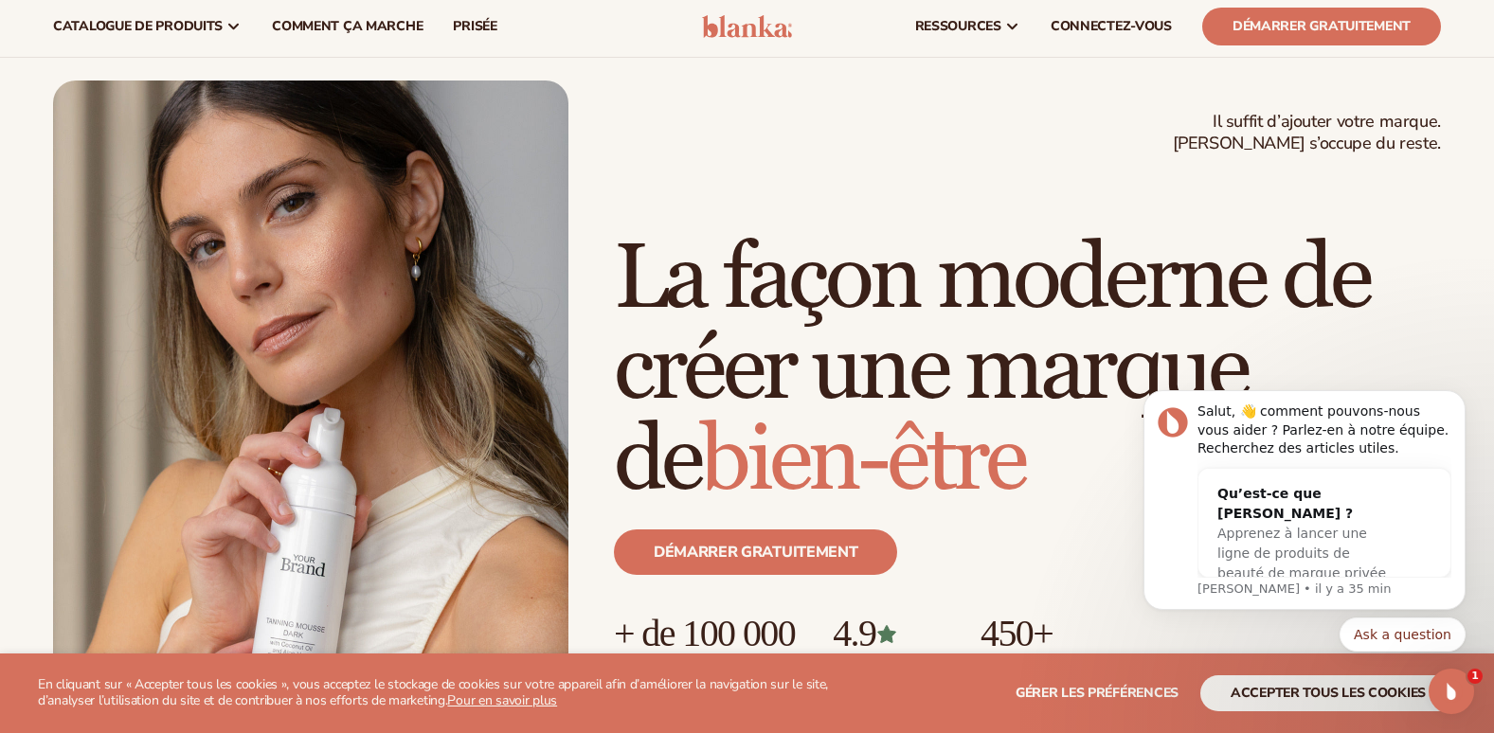
scroll to position [38, 0]
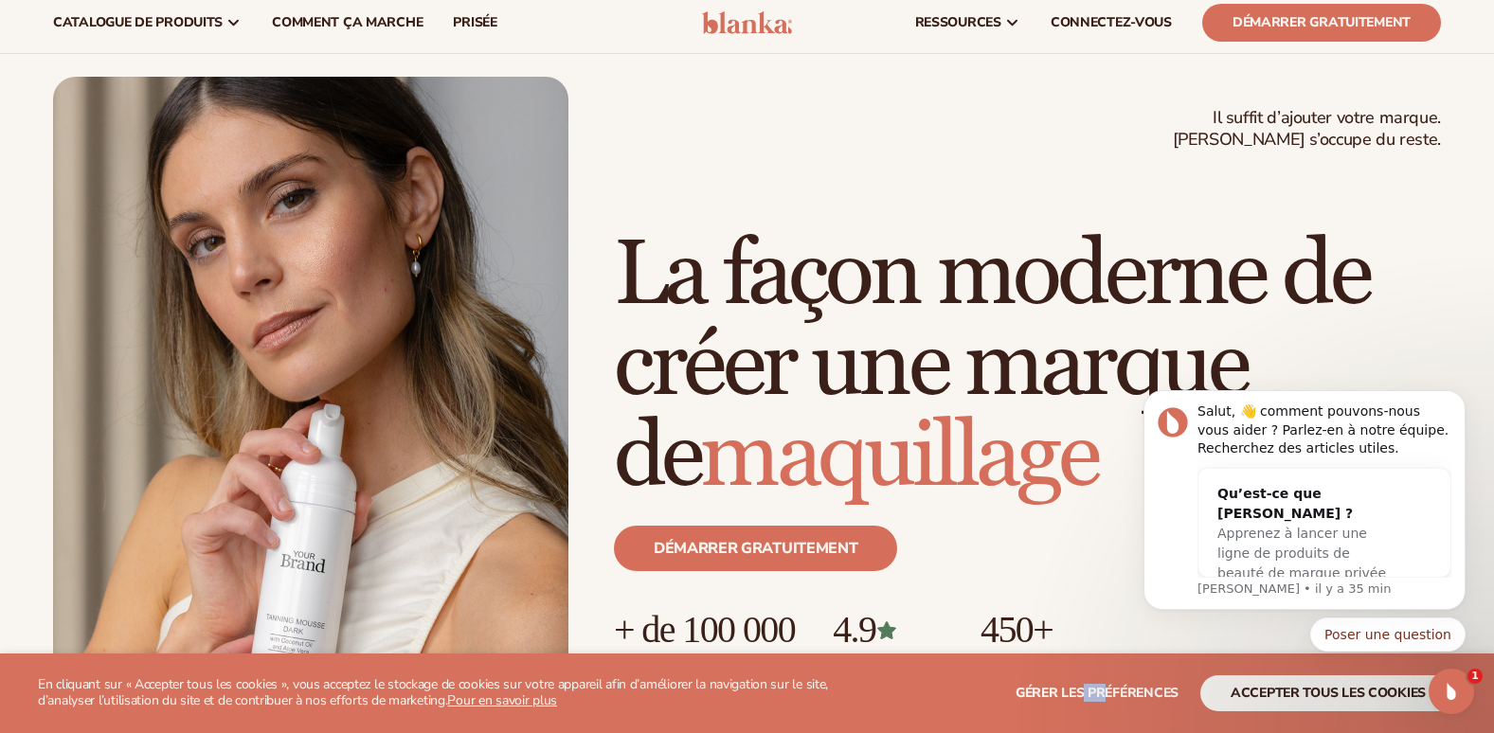
drag, startPoint x: 1086, startPoint y: 712, endPoint x: 1106, endPoint y: 693, distance: 27.5
click at [1106, 693] on section "WE USE COOKIES En cliquant sur « Accepter tous les cookies », vous acceptez le …" at bounding box center [747, 694] width 1494 height 80
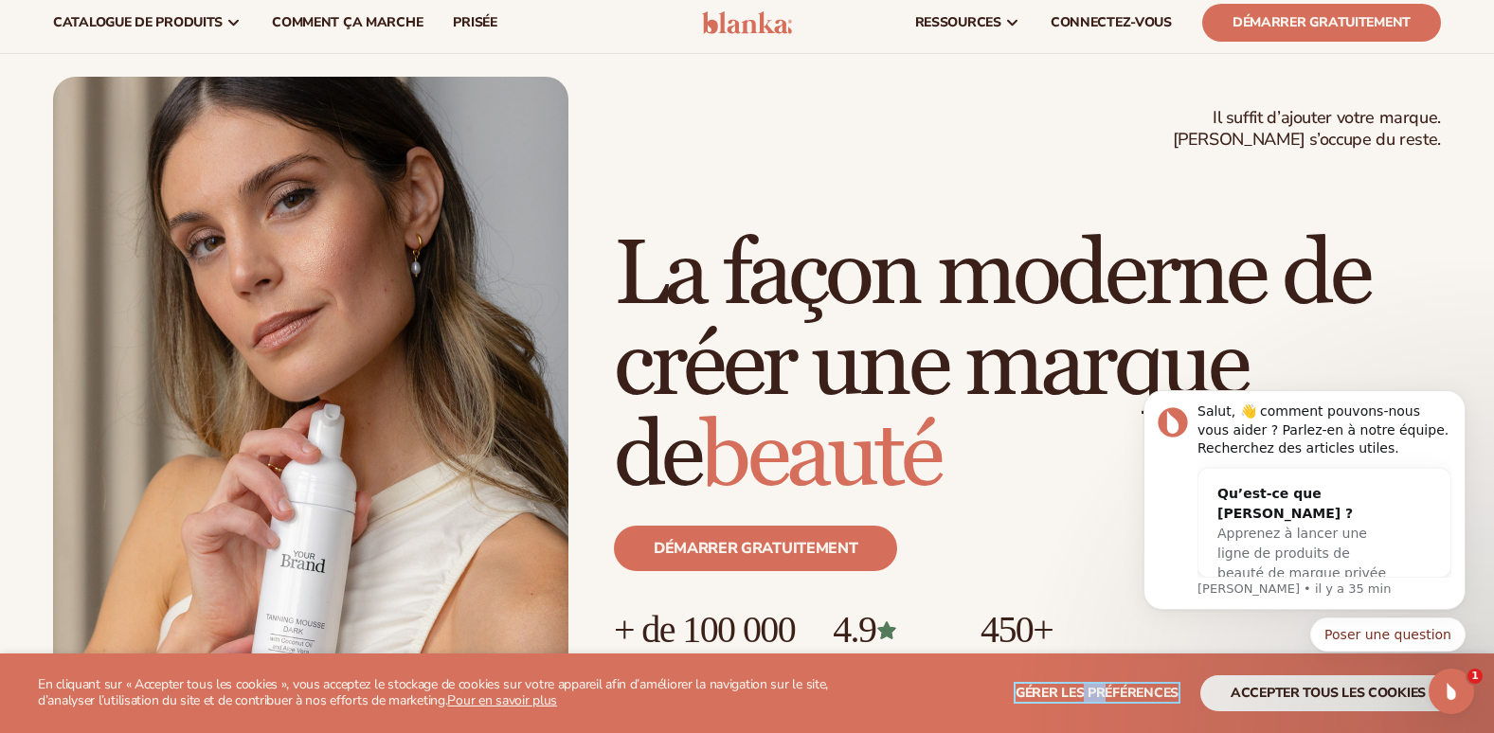
click at [1106, 693] on span "Gérer les préférences" at bounding box center [1097, 693] width 163 height 18
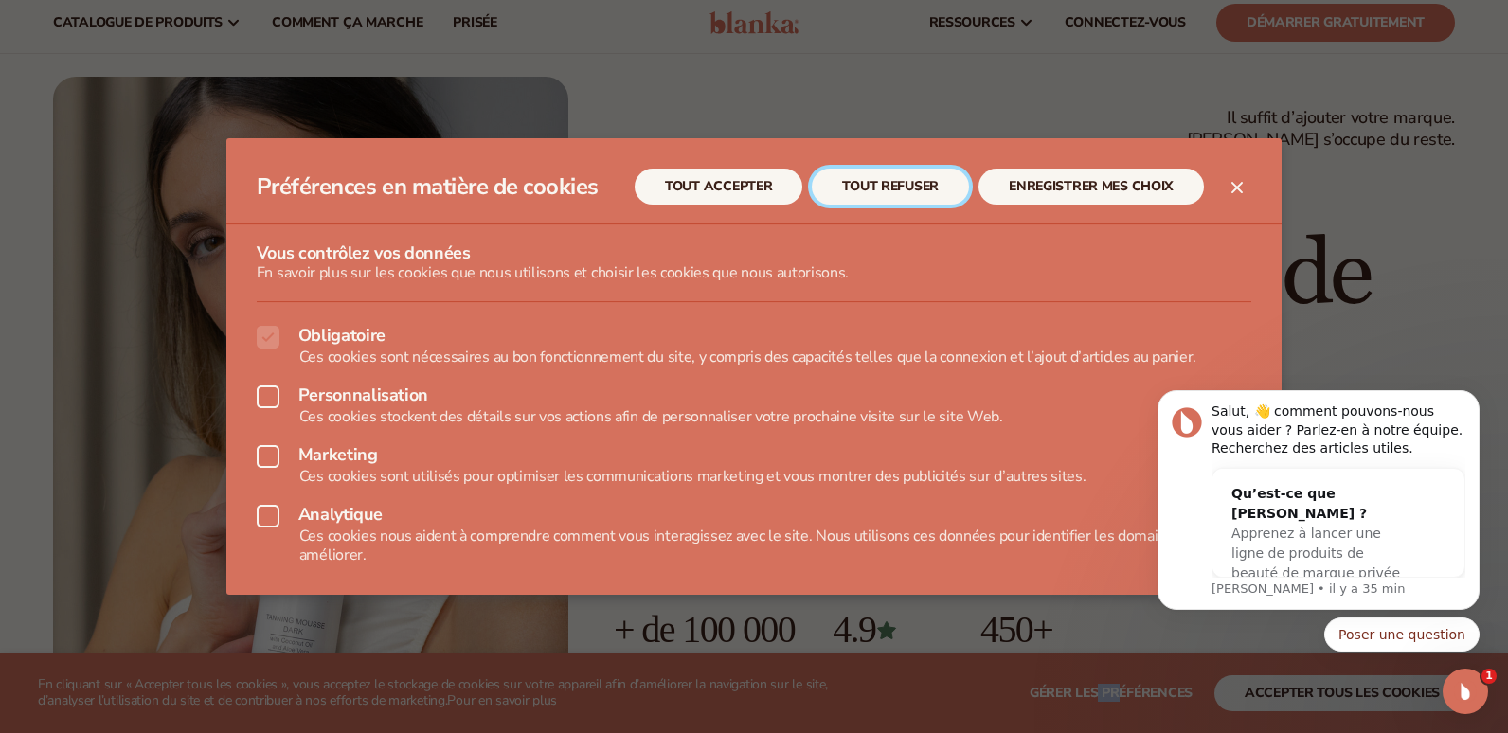
click at [918, 189] on button "TOUT REFUSER" at bounding box center [890, 187] width 157 height 36
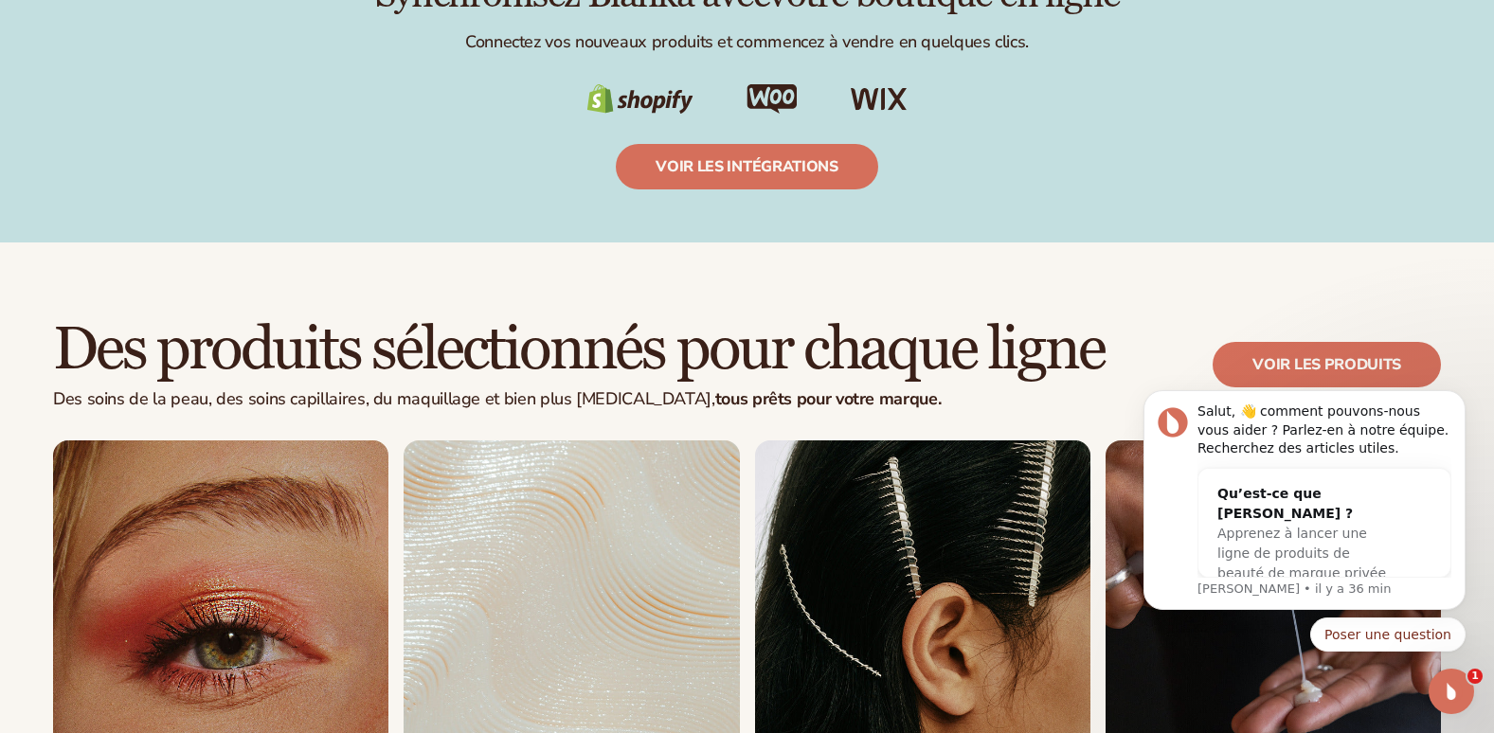
scroll to position [3335, 0]
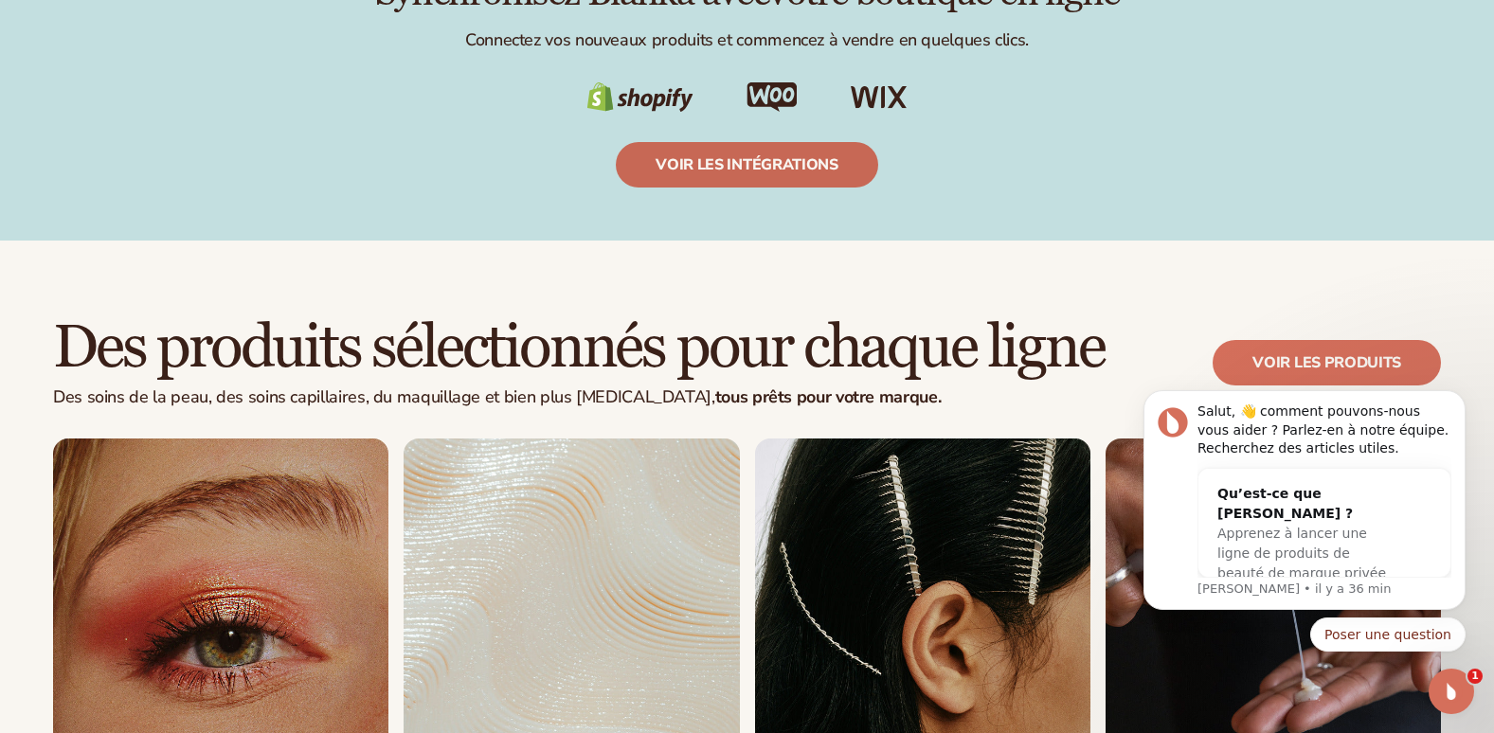
click at [763, 173] on link "Voir les intégrations" at bounding box center [746, 164] width 261 height 45
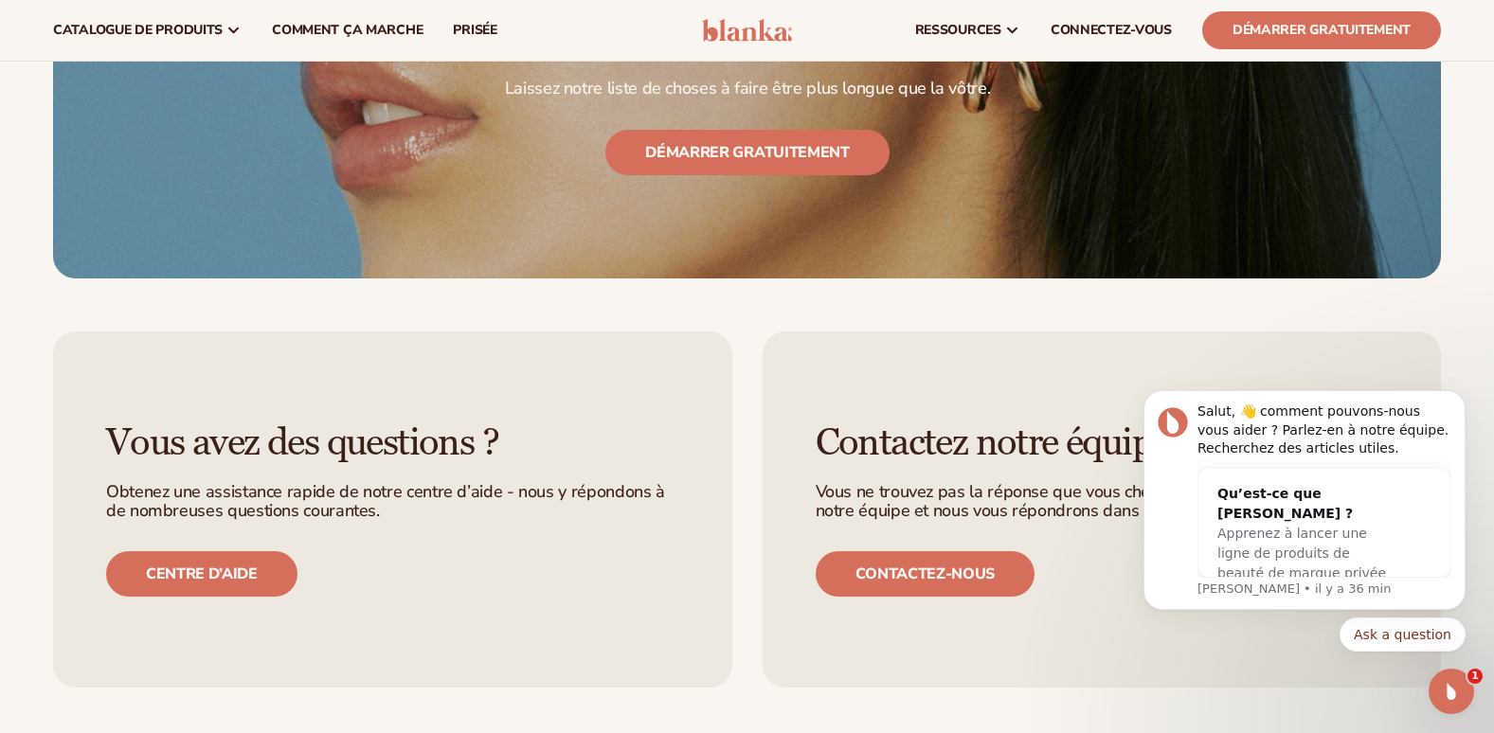
scroll to position [2679, 0]
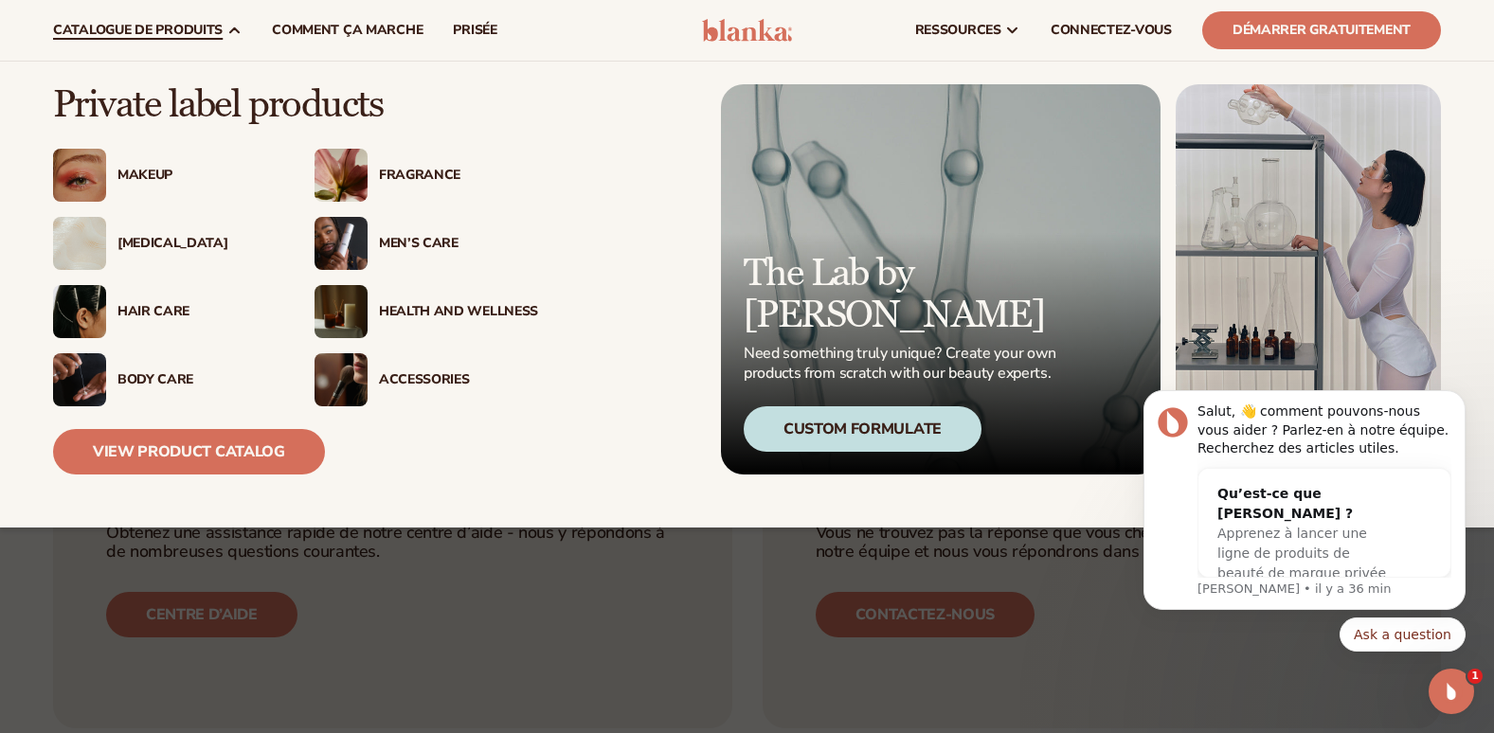
click at [164, 244] on div "[MEDICAL_DATA]" at bounding box center [196, 244] width 159 height 16
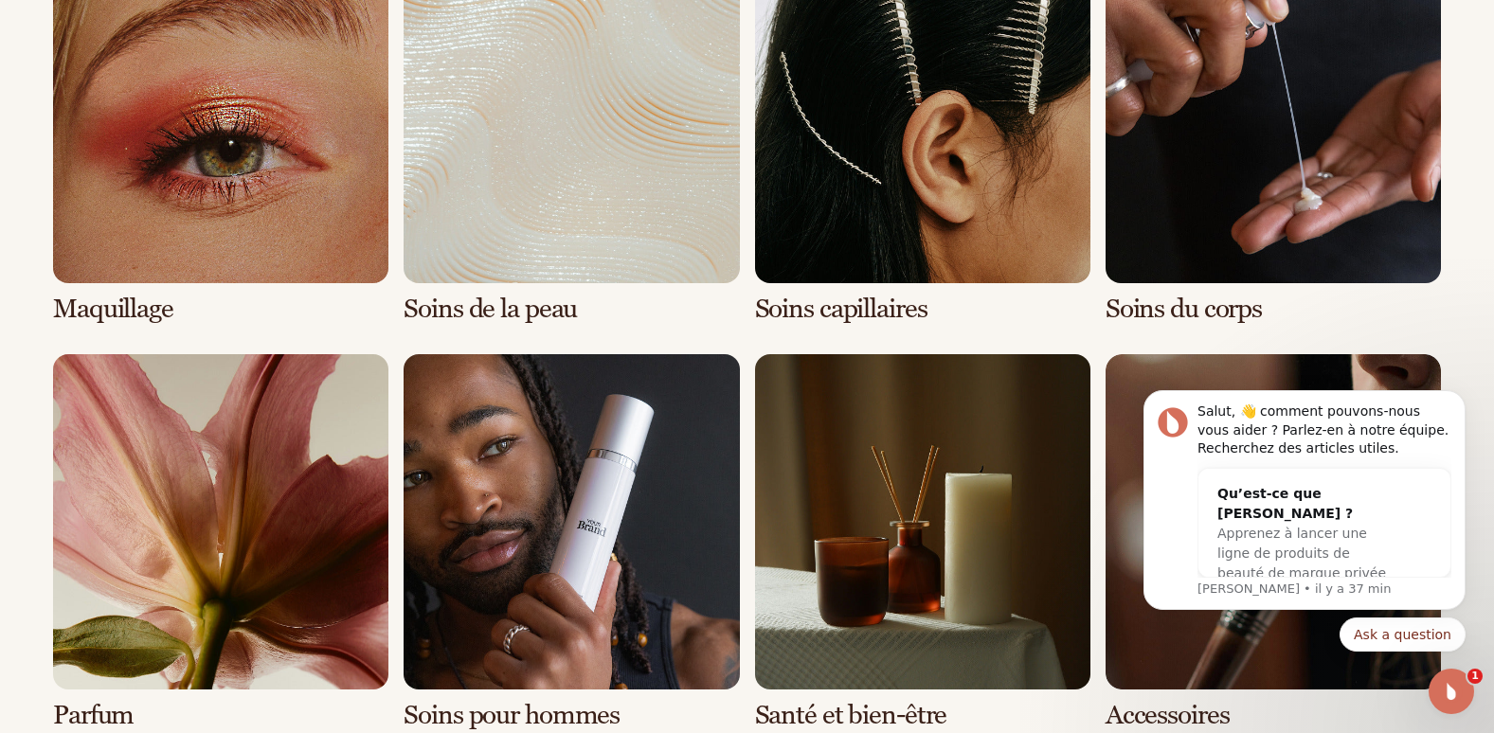
scroll to position [1516, 0]
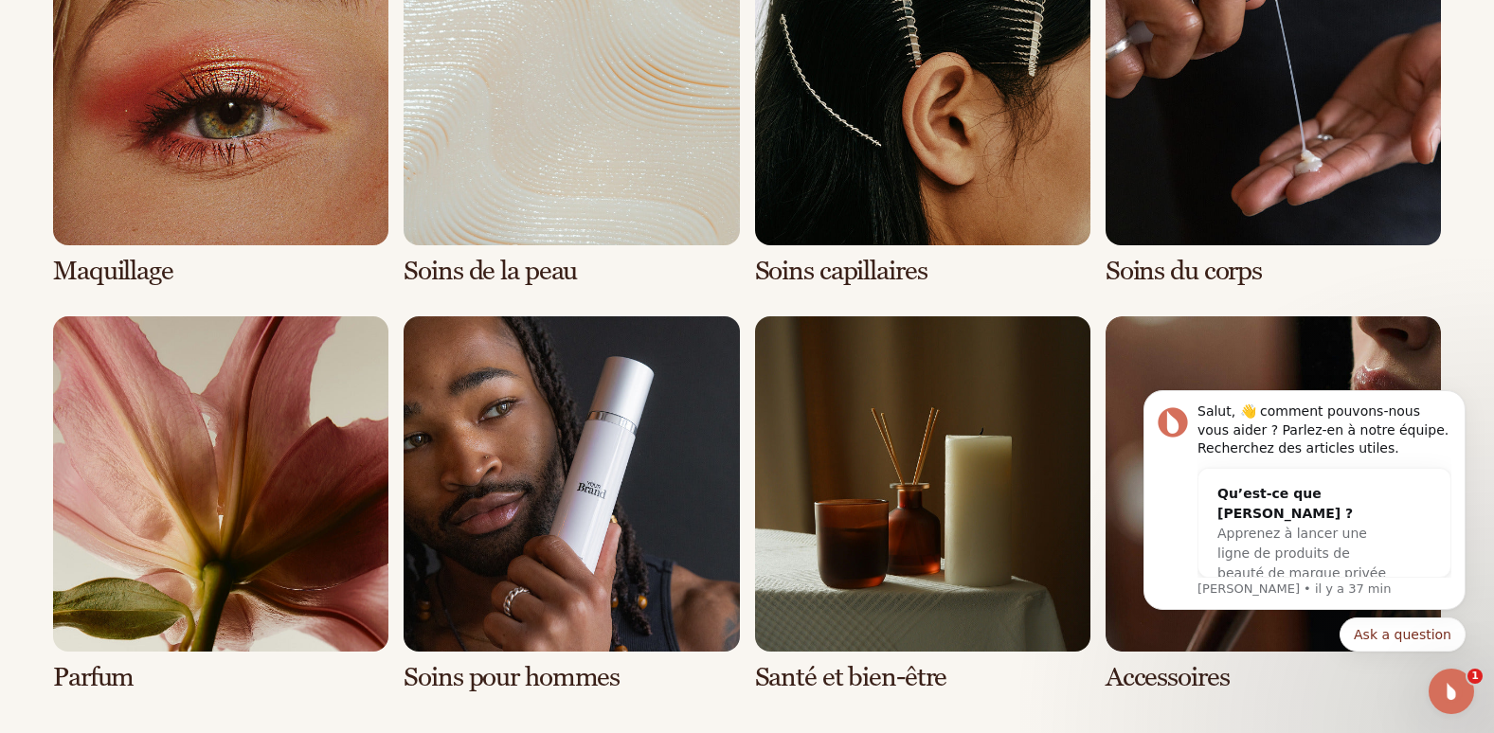
click at [535, 109] on link "2 / 8" at bounding box center [571, 98] width 335 height 376
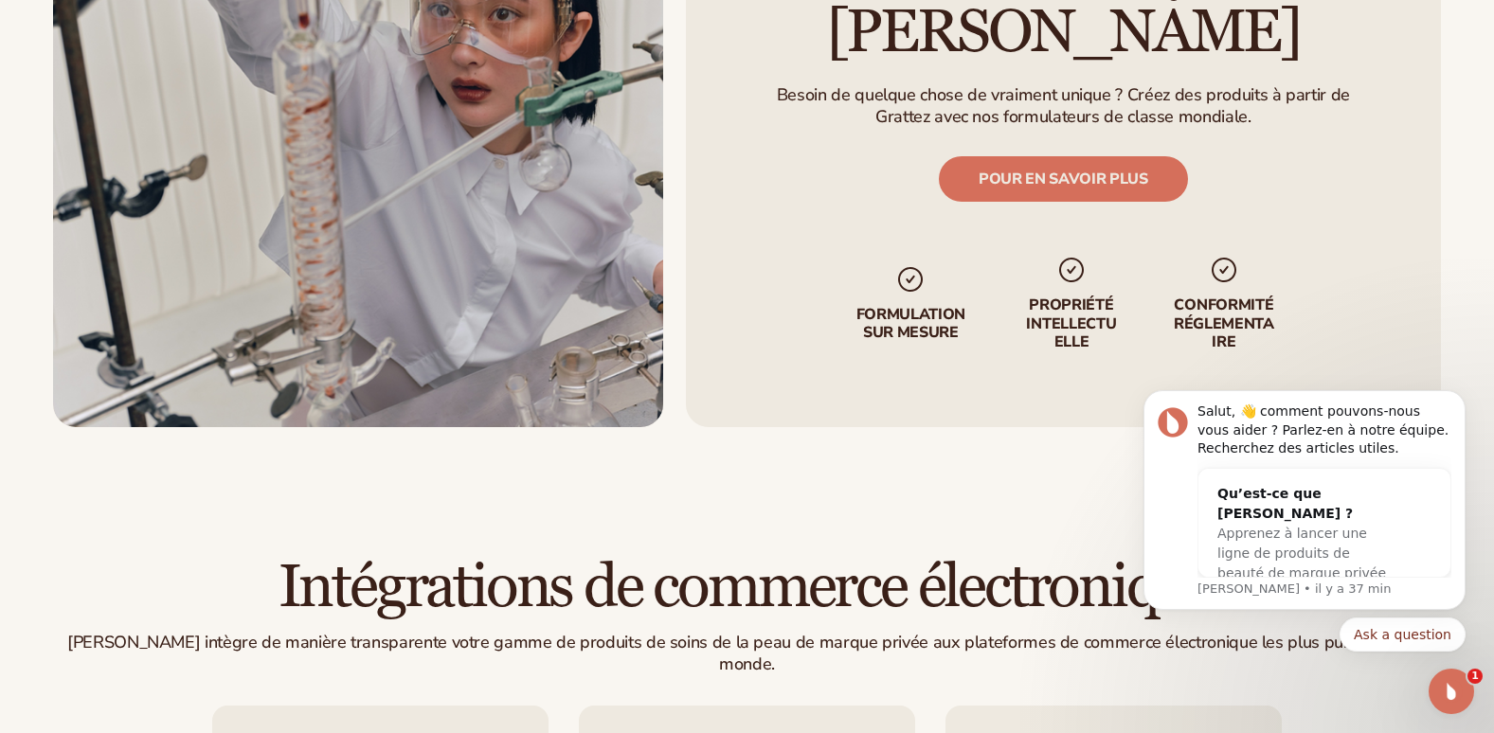
scroll to position [2615, 0]
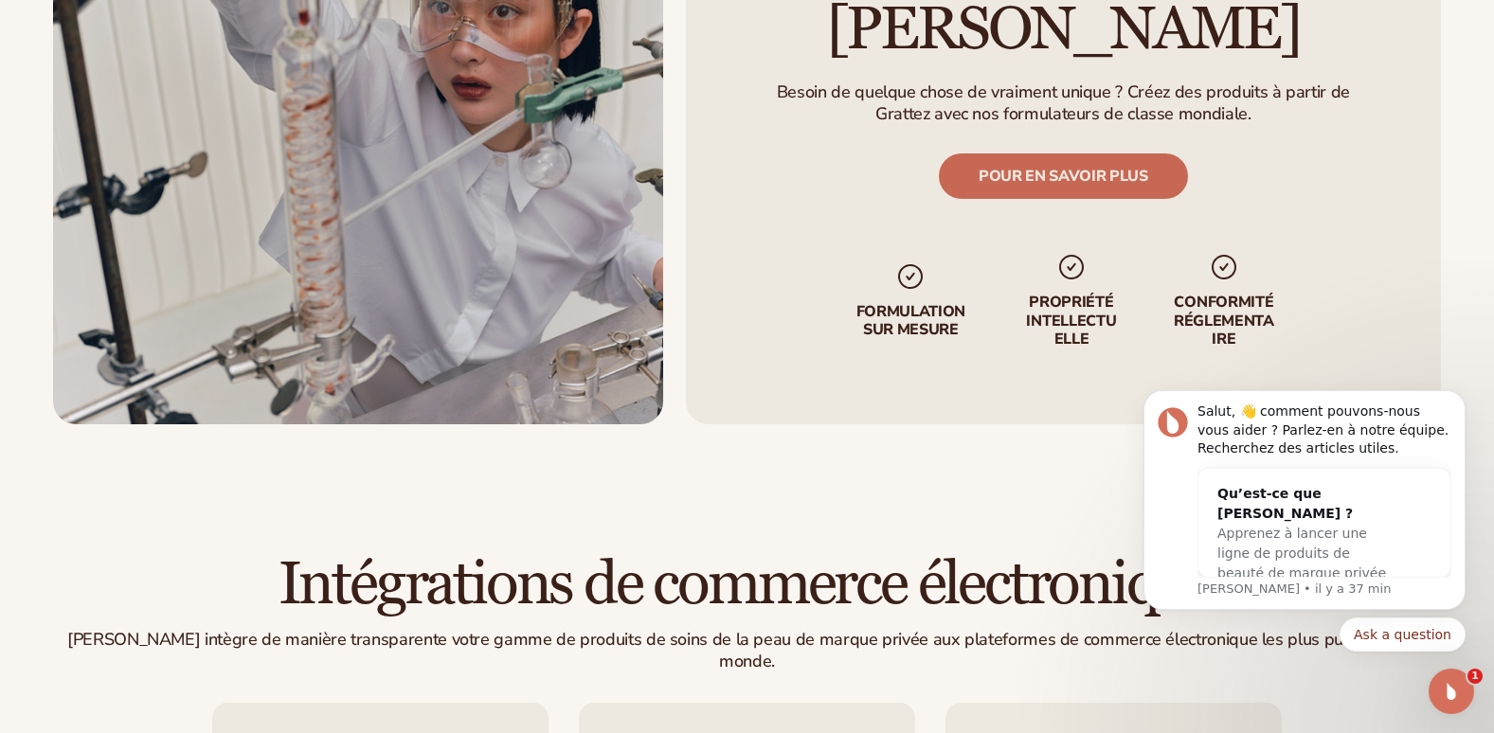
click at [1081, 154] on link "POUR EN SAVOIR PLUS" at bounding box center [1063, 176] width 249 height 45
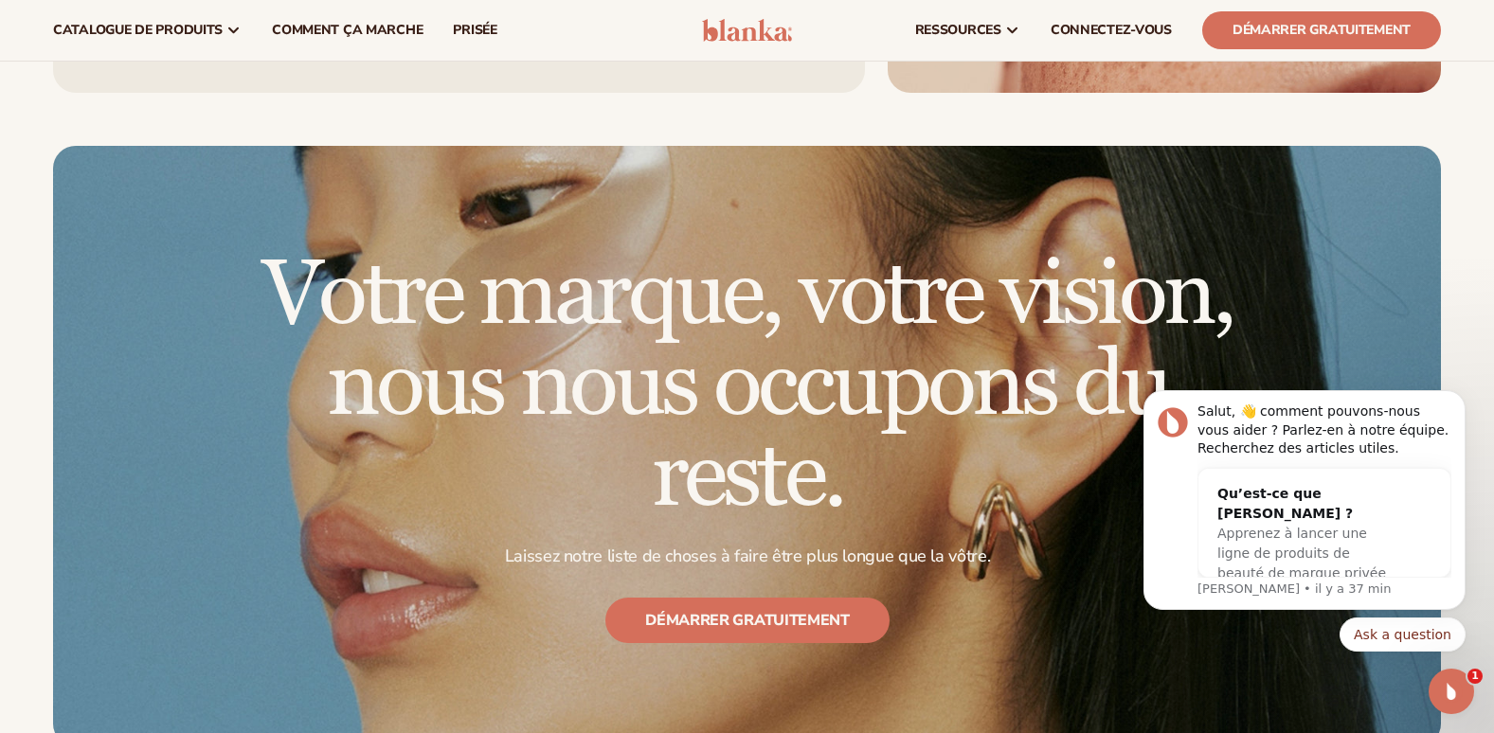
scroll to position [2219, 0]
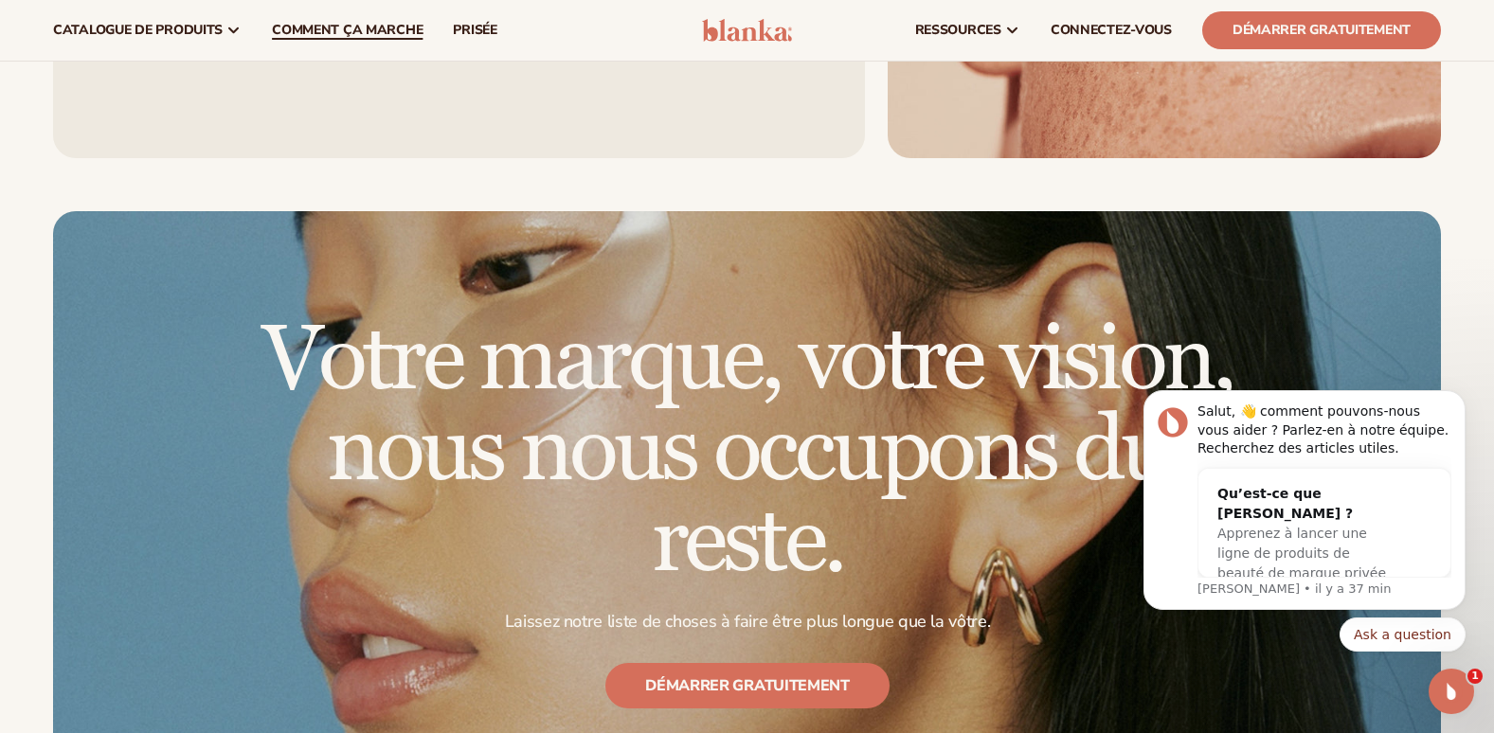
click at [333, 29] on span "Comment ça marche" at bounding box center [347, 30] width 151 height 15
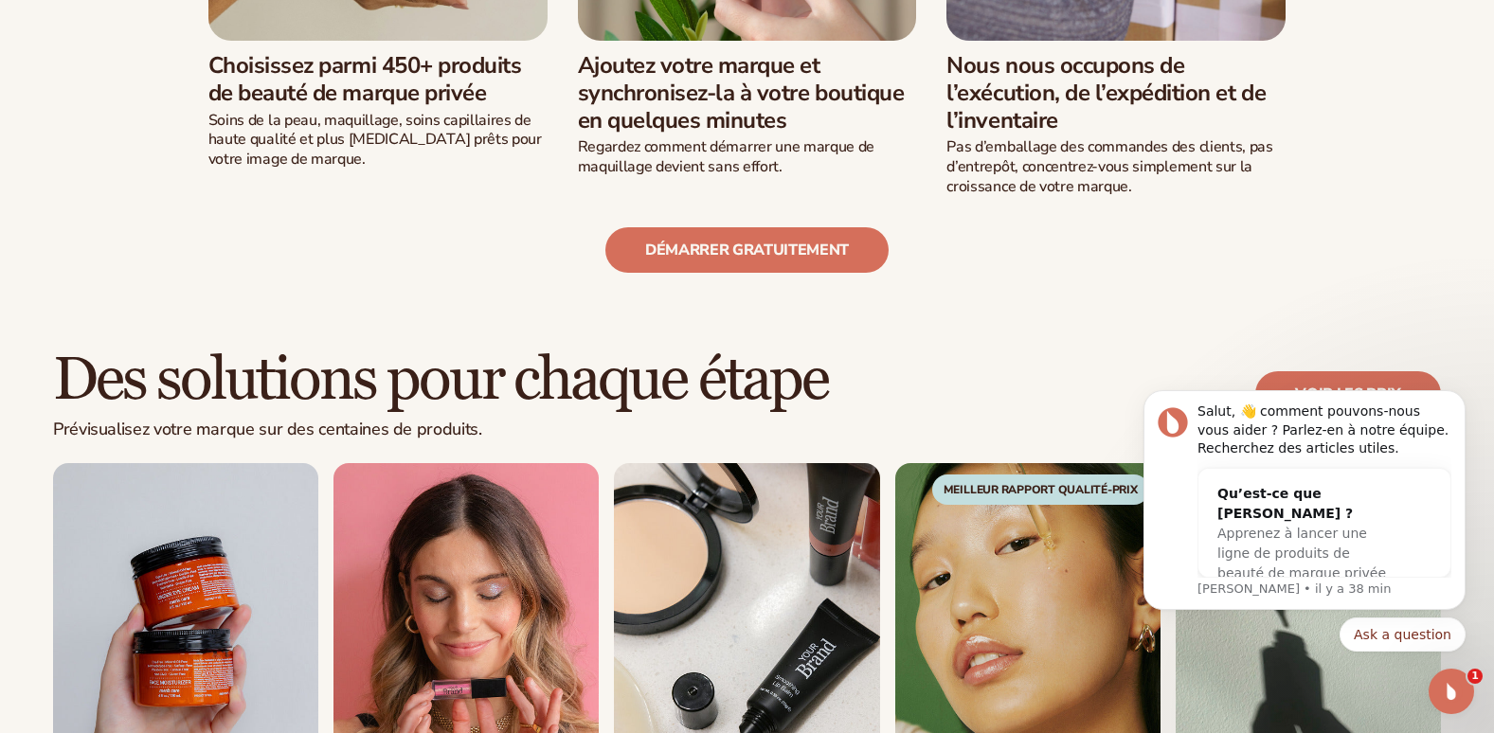
scroll to position [872, 0]
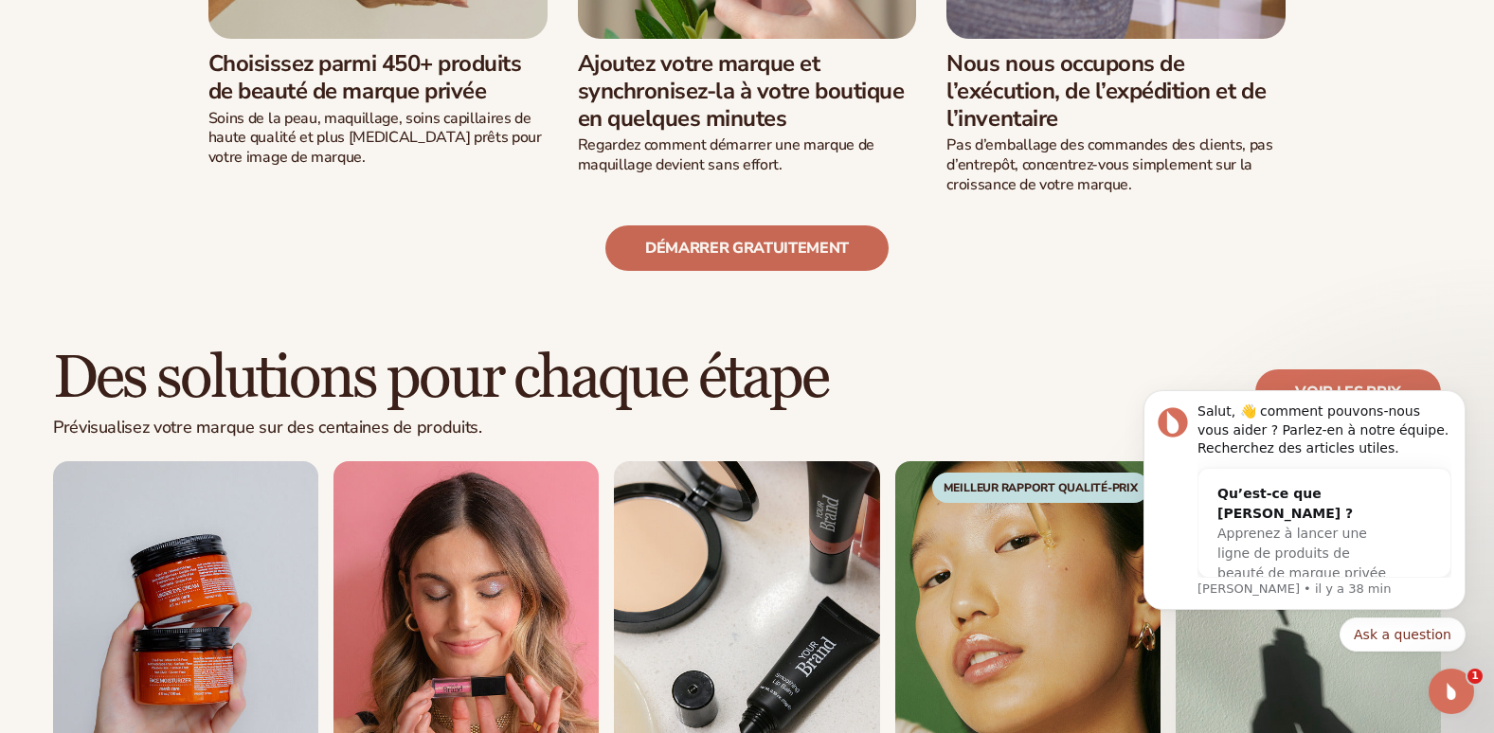
click at [744, 238] on link "Démarrer gratuitement" at bounding box center [746, 247] width 283 height 45
